Goal: Find specific page/section: Find specific page/section

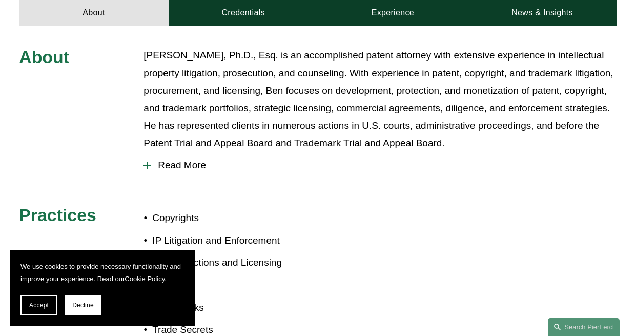
scroll to position [410, 0]
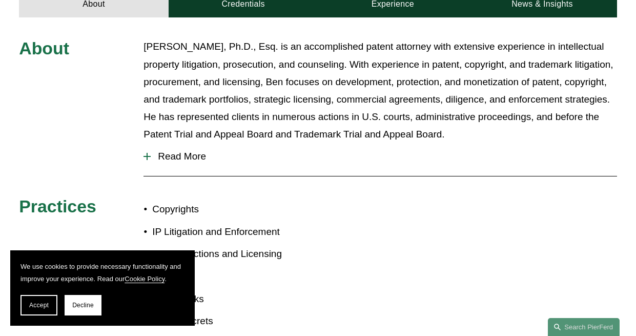
click at [172, 159] on span "Read More" at bounding box center [384, 156] width 466 height 11
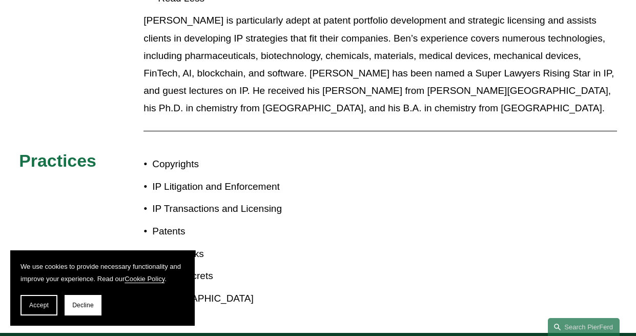
scroll to position [564, 0]
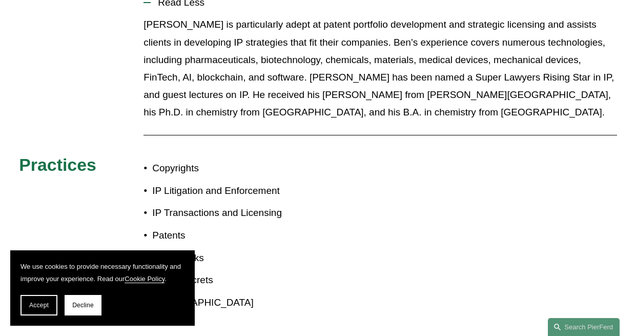
click at [562, 101] on p "[PERSON_NAME] is particularly adept at patent portfolio development and strateg…" at bounding box center [381, 68] width 474 height 105
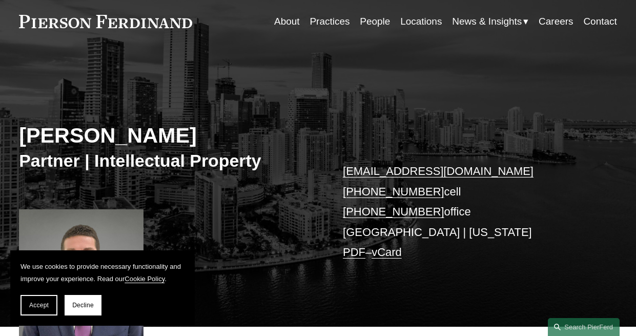
scroll to position [0, 0]
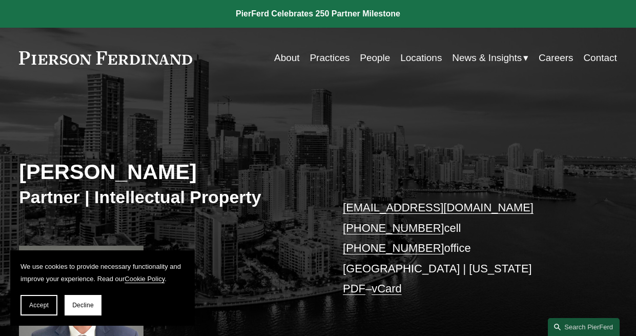
click at [370, 58] on link "People" at bounding box center [375, 57] width 30 height 19
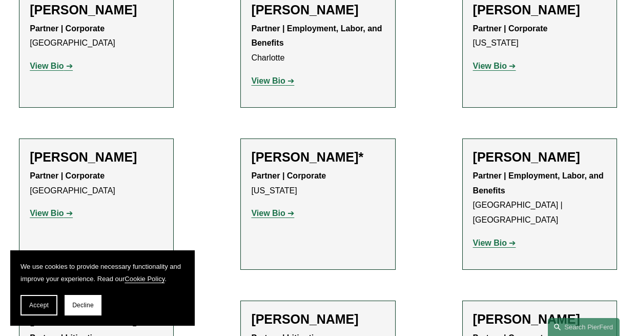
scroll to position [12261, 0]
